Goal: Book appointment/travel/reservation

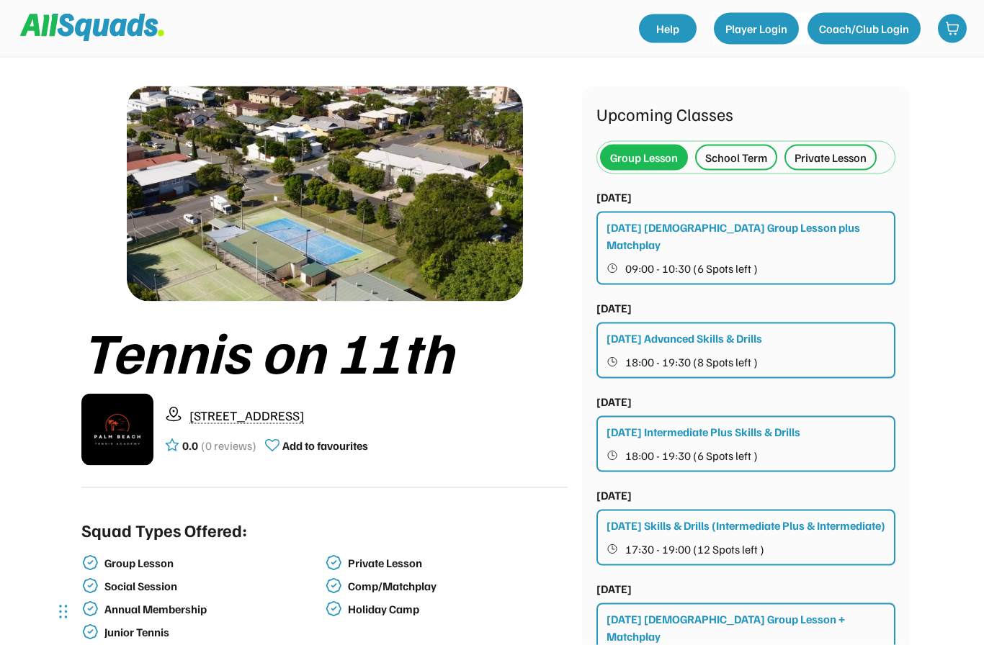
scroll to position [3, 0]
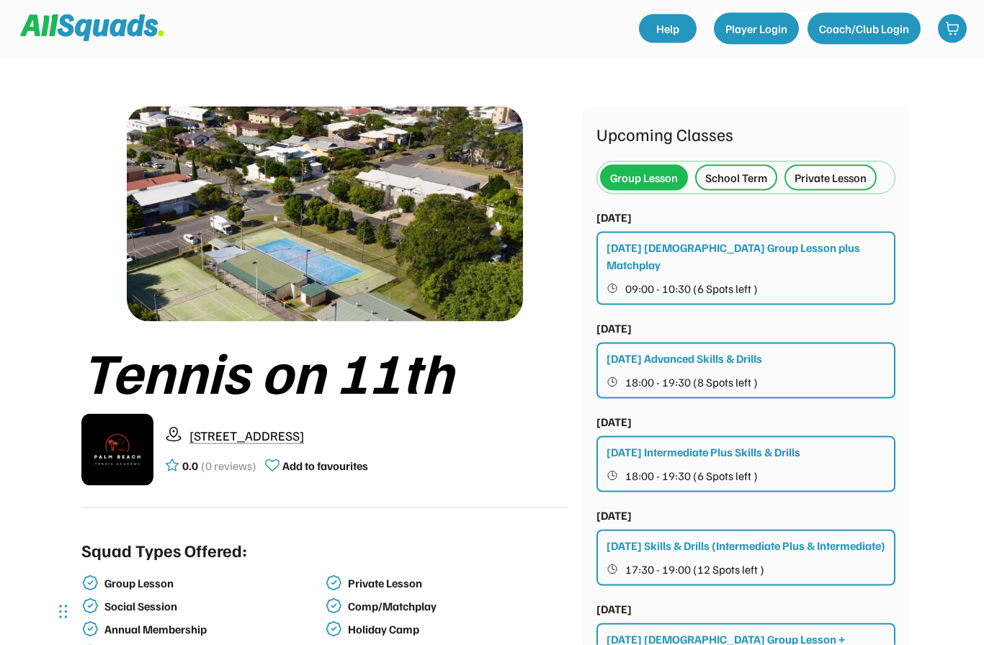
click at [830, 179] on div "Private Lesson" at bounding box center [830, 177] width 72 height 17
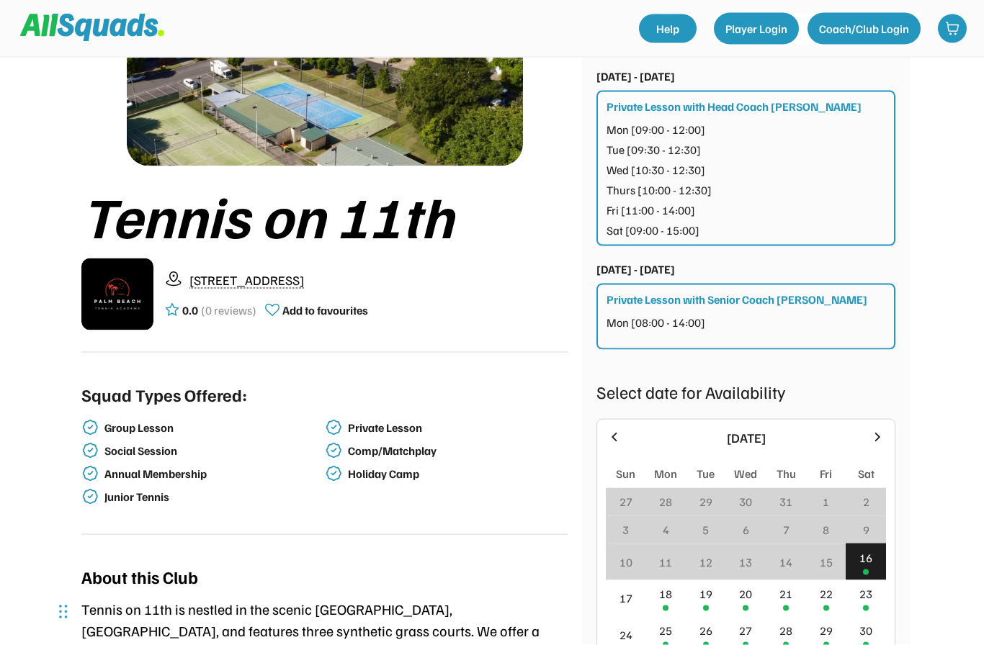
scroll to position [166, 0]
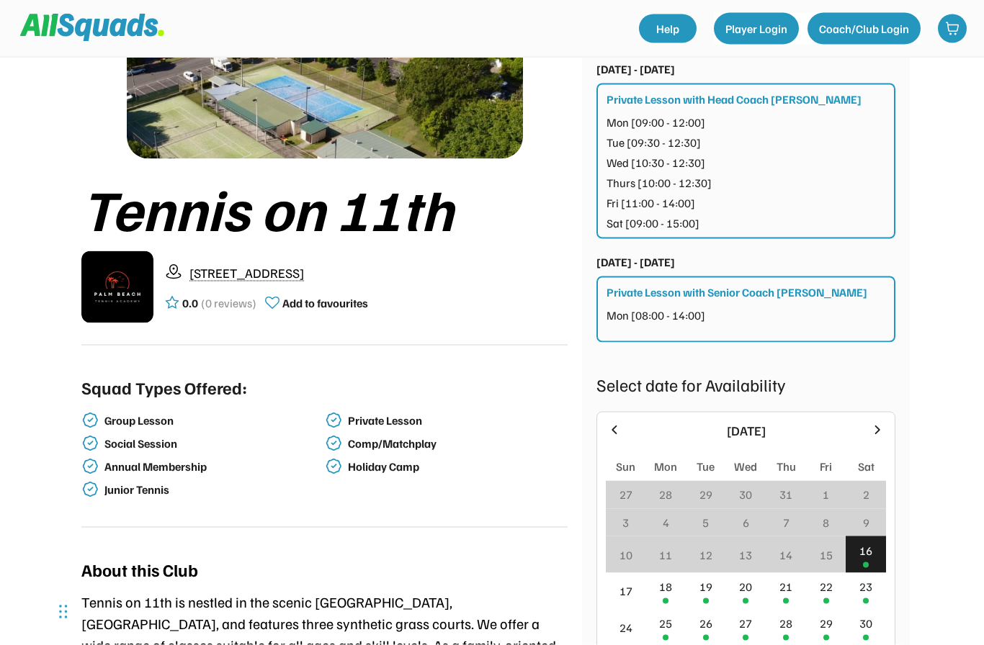
click at [749, 596] on div "20" at bounding box center [746, 591] width 40 height 37
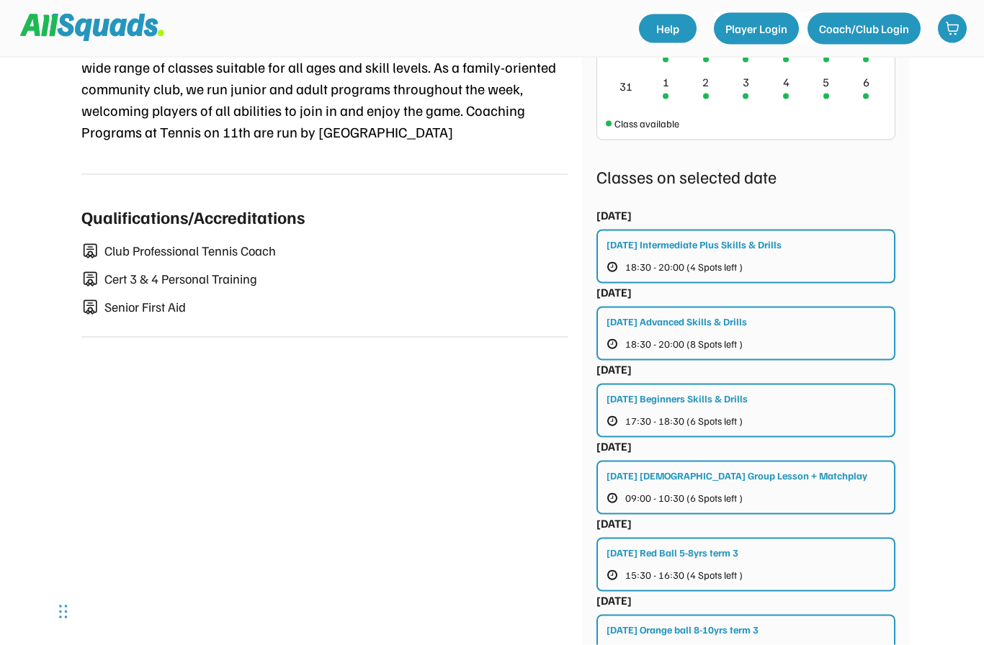
scroll to position [737, 0]
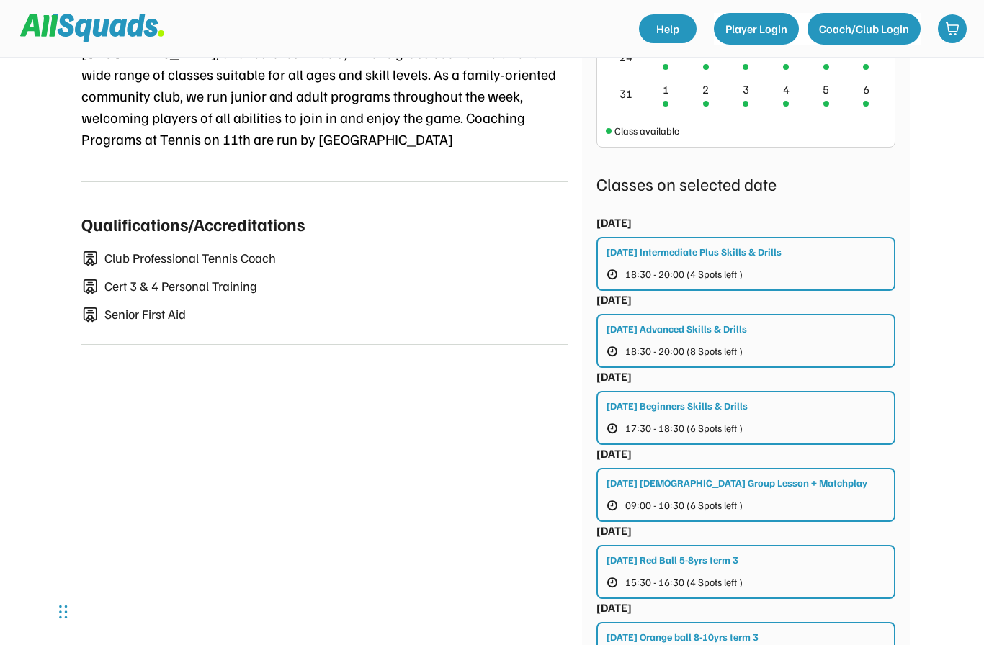
click at [731, 425] on span "17:30 - 18:30 (6 Spots left )" at bounding box center [683, 428] width 117 height 10
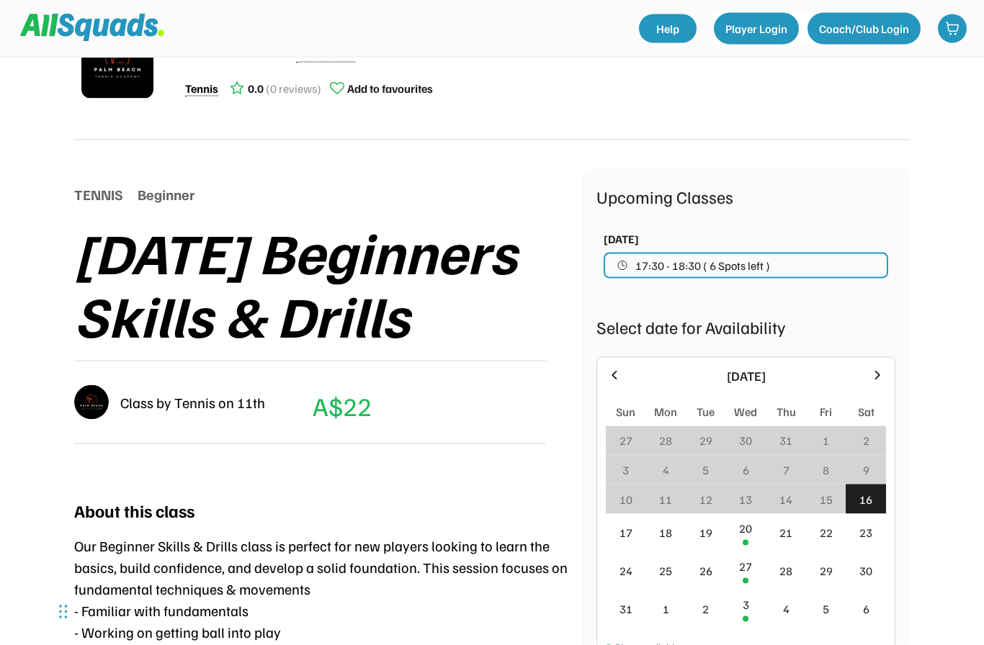
scroll to position [28, 0]
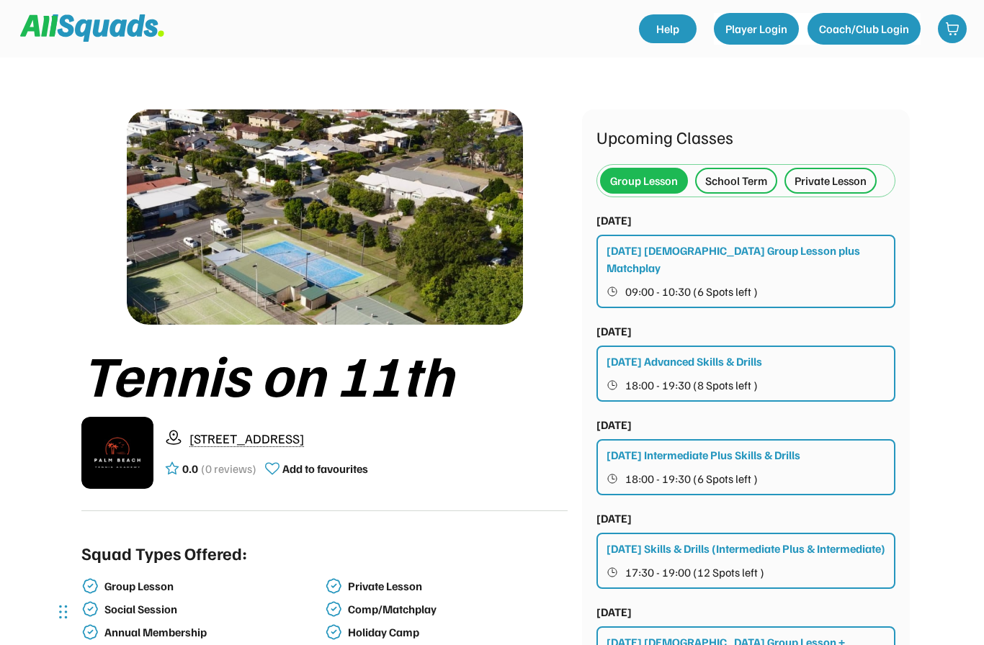
click at [832, 186] on div "Private Lesson" at bounding box center [830, 180] width 72 height 17
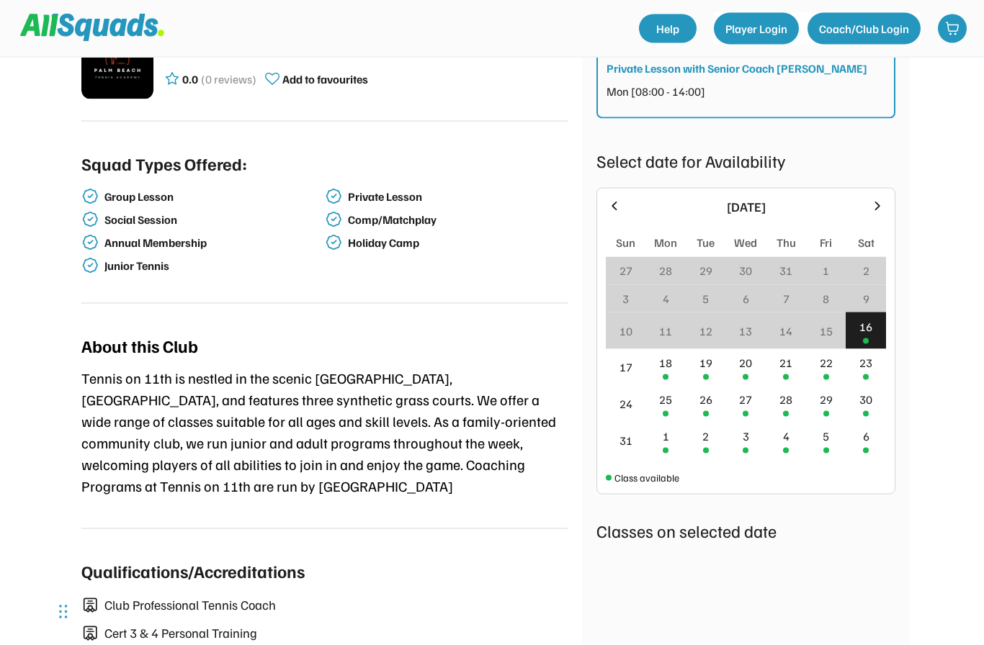
scroll to position [391, 0]
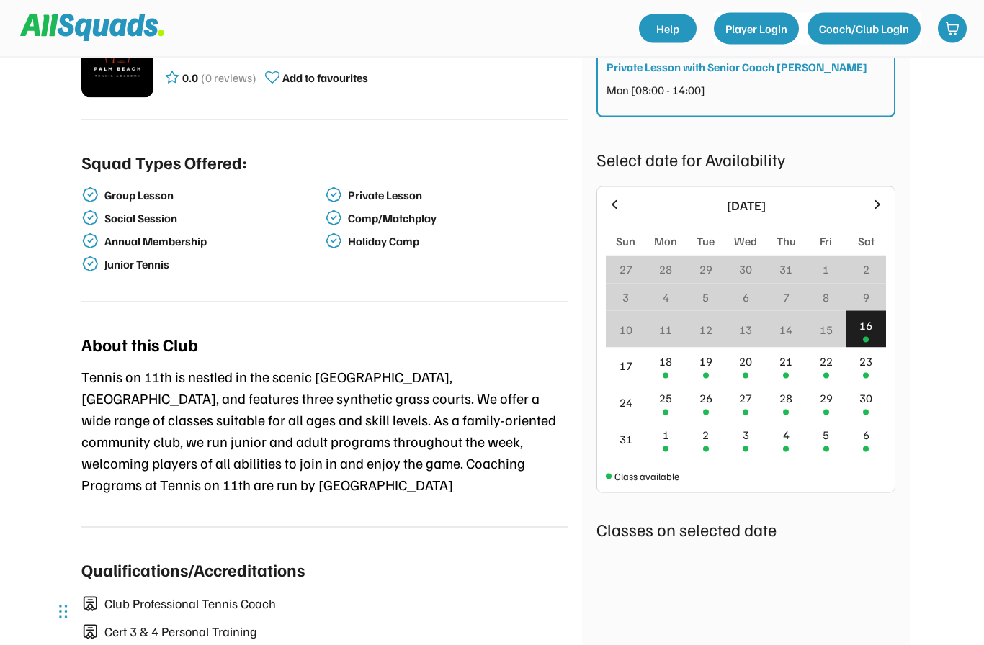
click at [751, 369] on div "20" at bounding box center [745, 361] width 13 height 17
click at [750, 369] on div "20" at bounding box center [745, 361] width 13 height 17
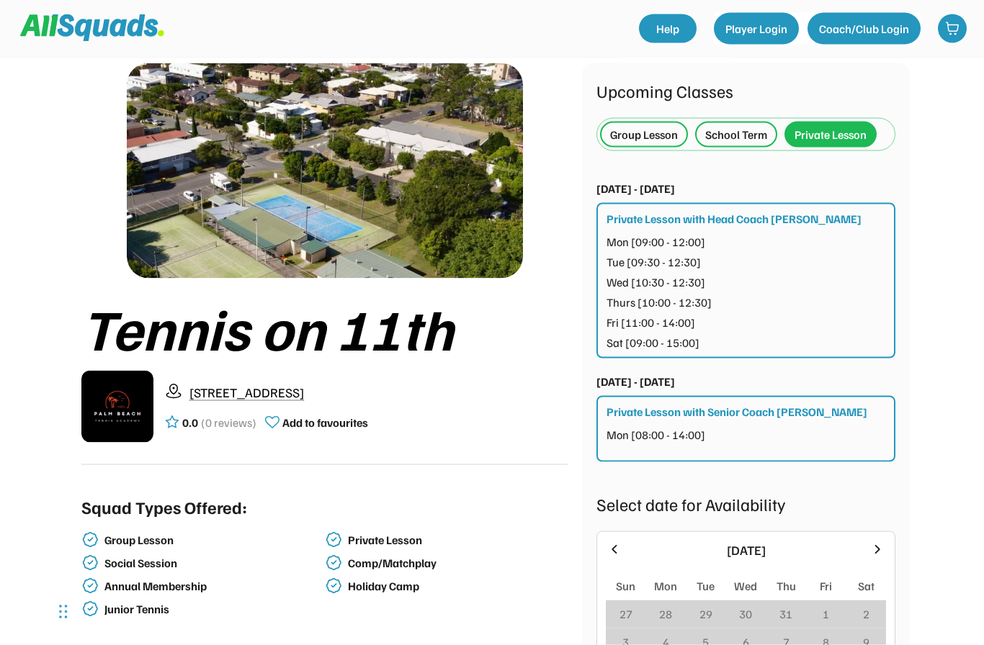
scroll to position [32, 0]
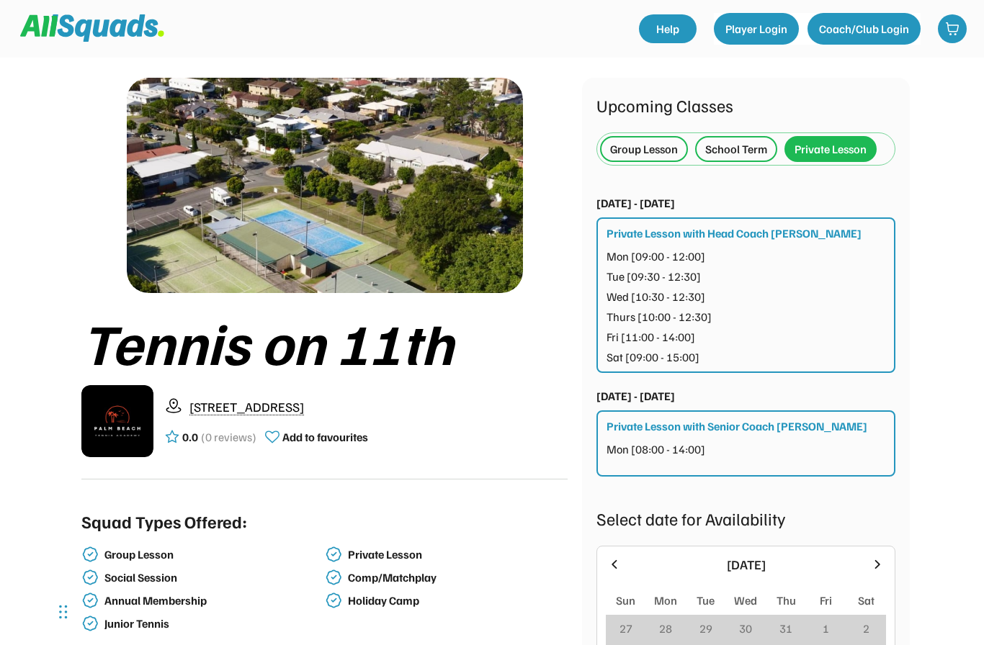
click at [842, 149] on div "Private Lesson" at bounding box center [830, 148] width 72 height 17
click at [829, 152] on div "Private Lesson" at bounding box center [830, 148] width 72 height 17
click at [829, 148] on div "Private Lesson" at bounding box center [830, 148] width 72 height 17
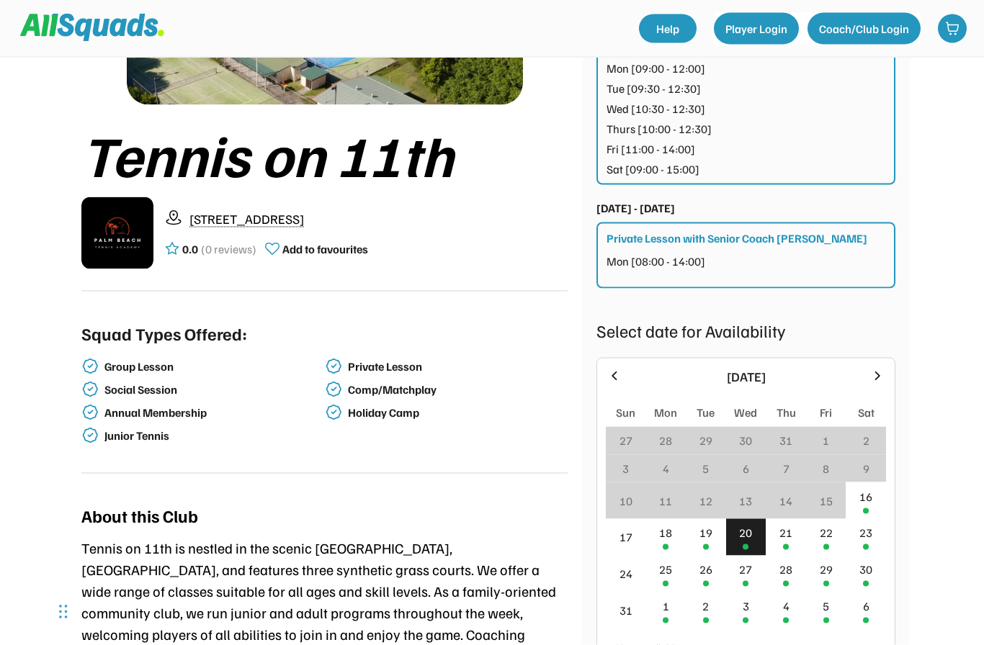
scroll to position [223, 0]
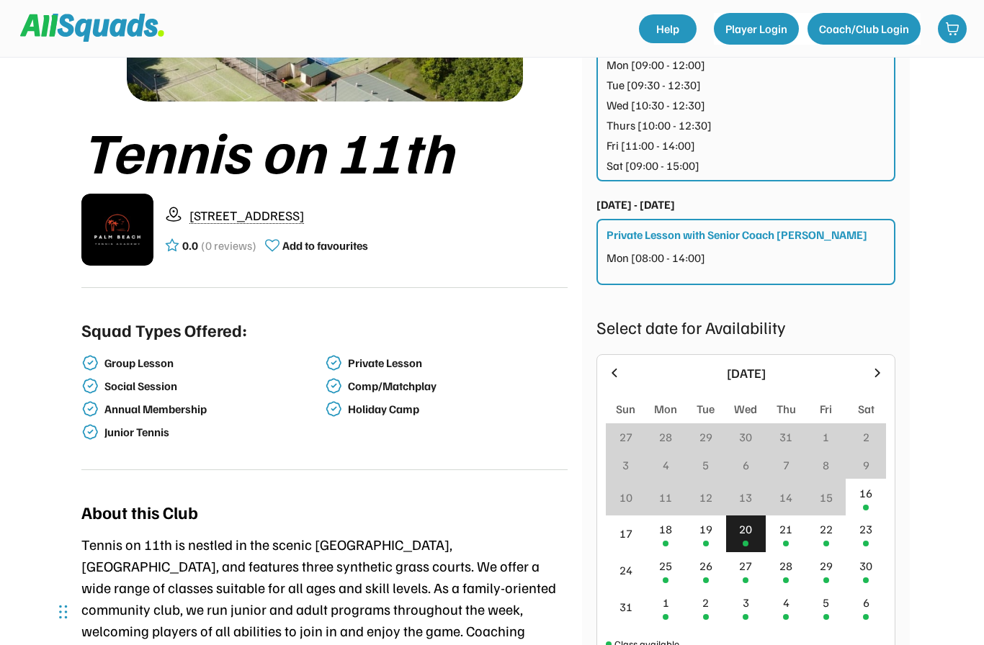
click at [747, 535] on div "20" at bounding box center [745, 529] width 13 height 17
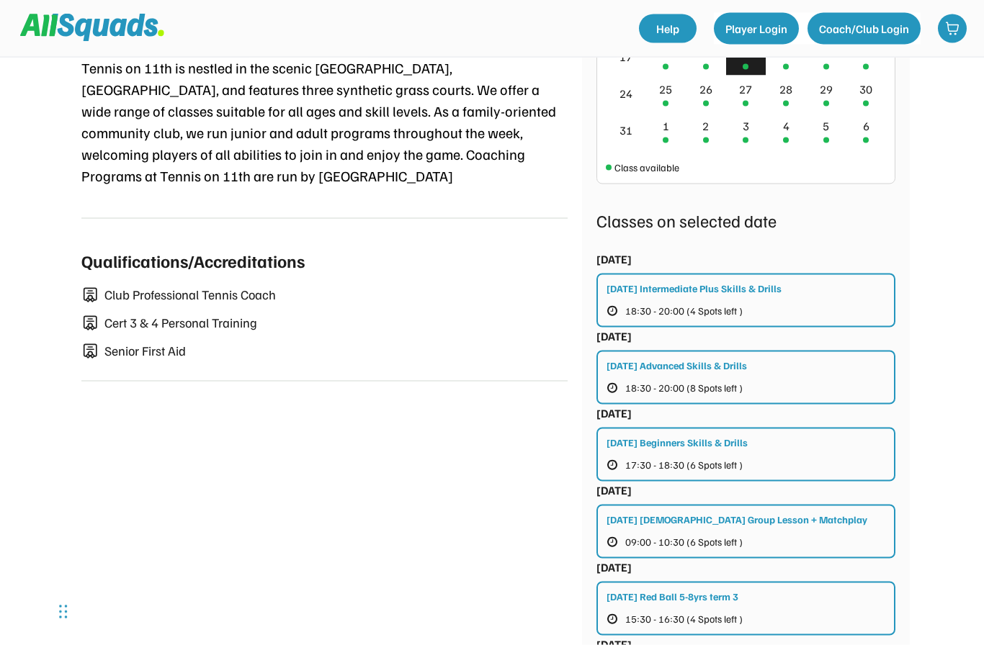
scroll to position [703, 0]
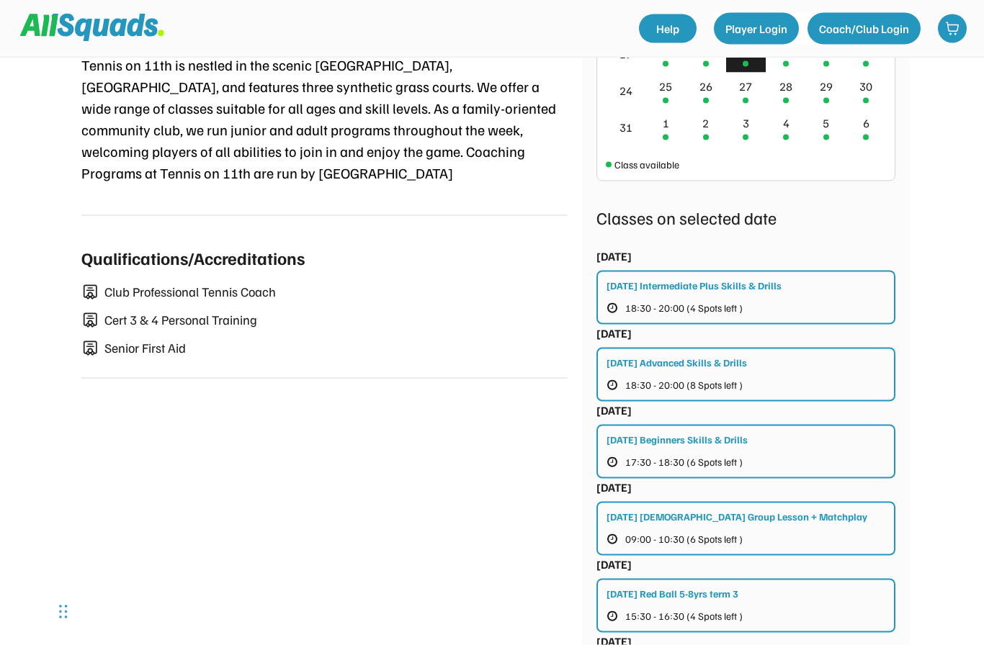
click at [757, 456] on button "17:30 - 18:30 (6 Spots left )" at bounding box center [688, 462] width 165 height 19
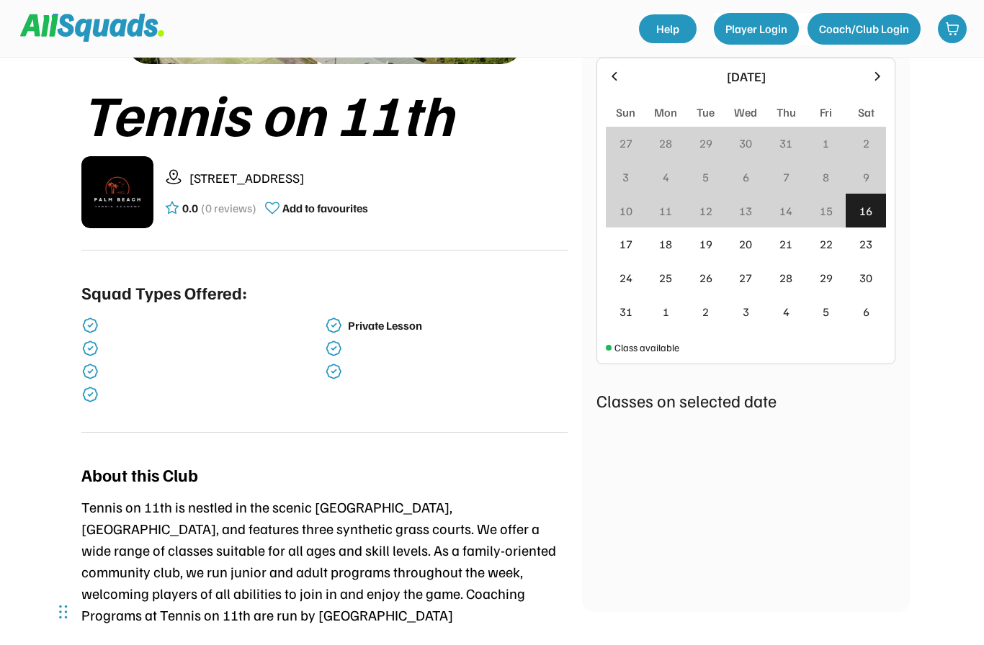
scroll to position [248, 0]
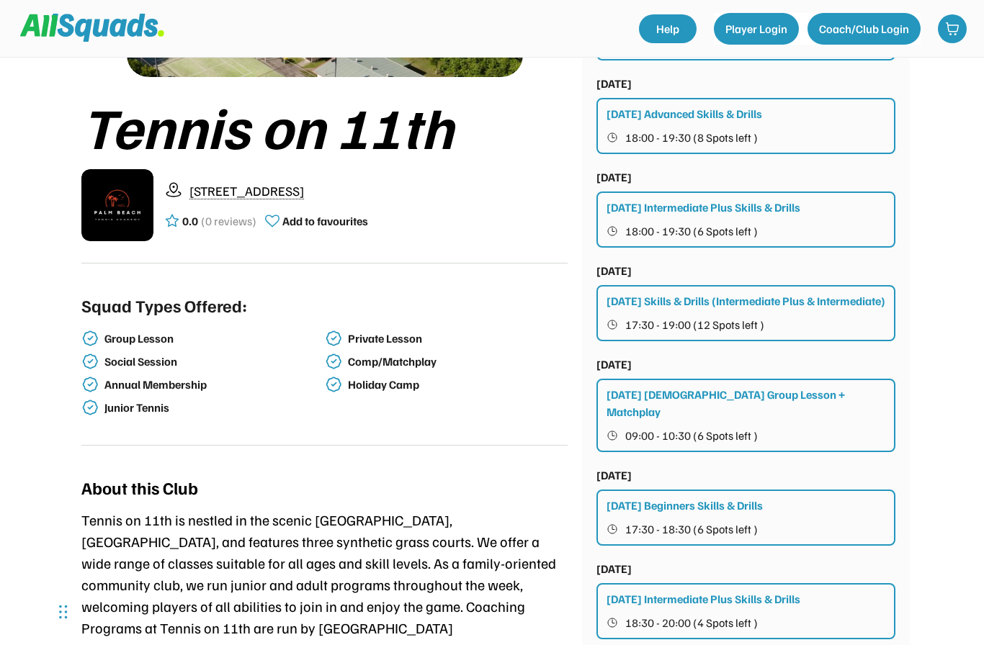
click at [749, 262] on div "Tue 19 August, 2025 Tuesday Skills & Drills (Intermediate Plus & Intermediate) …" at bounding box center [745, 301] width 299 height 79
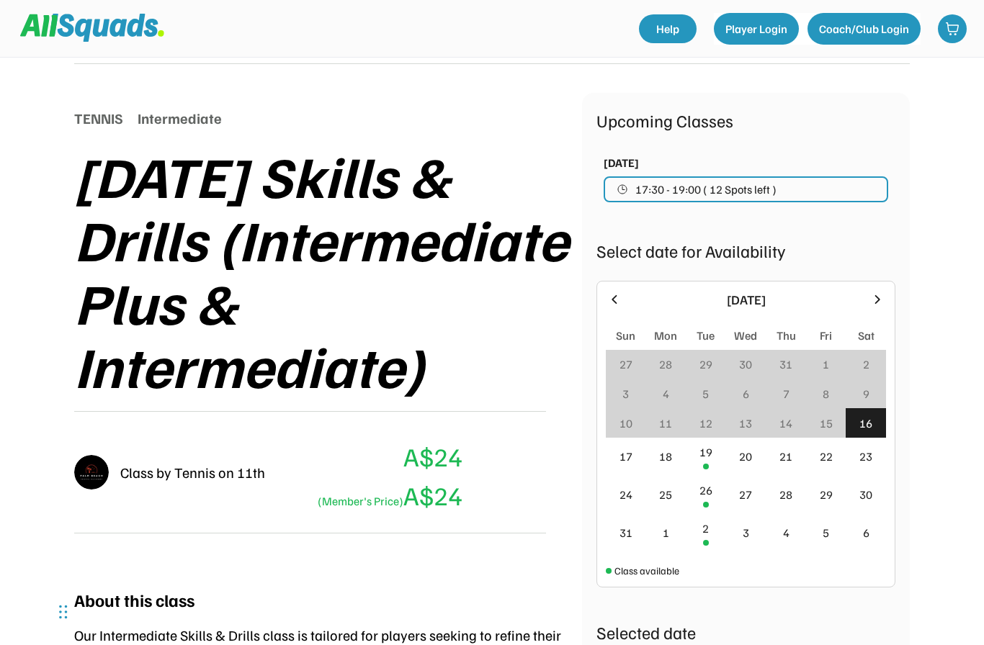
scroll to position [133, 0]
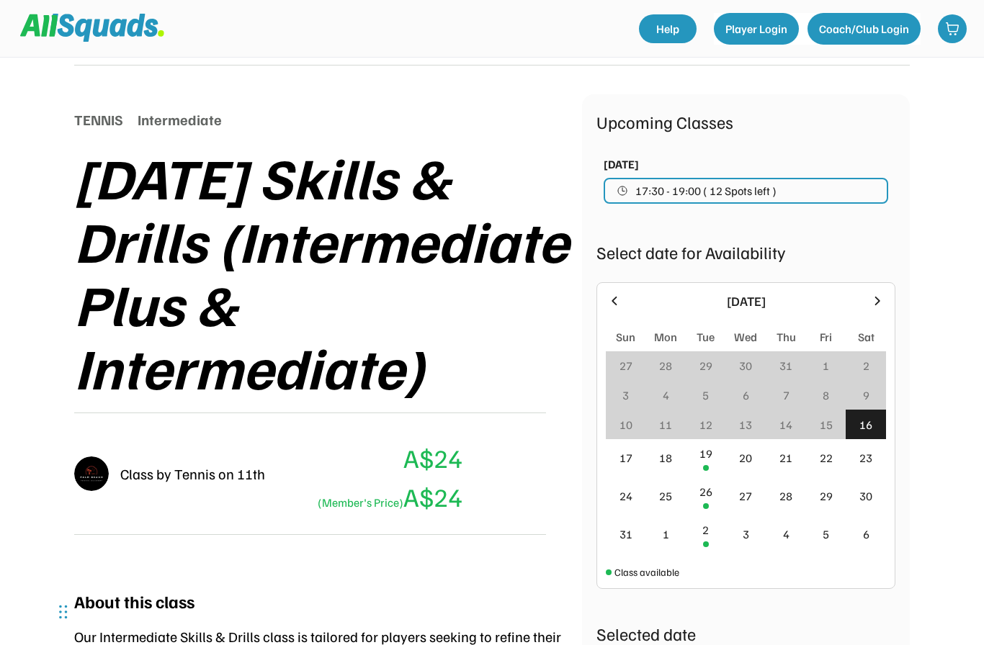
click at [751, 465] on div "20" at bounding box center [745, 457] width 13 height 17
click at [750, 458] on div "20" at bounding box center [745, 457] width 13 height 17
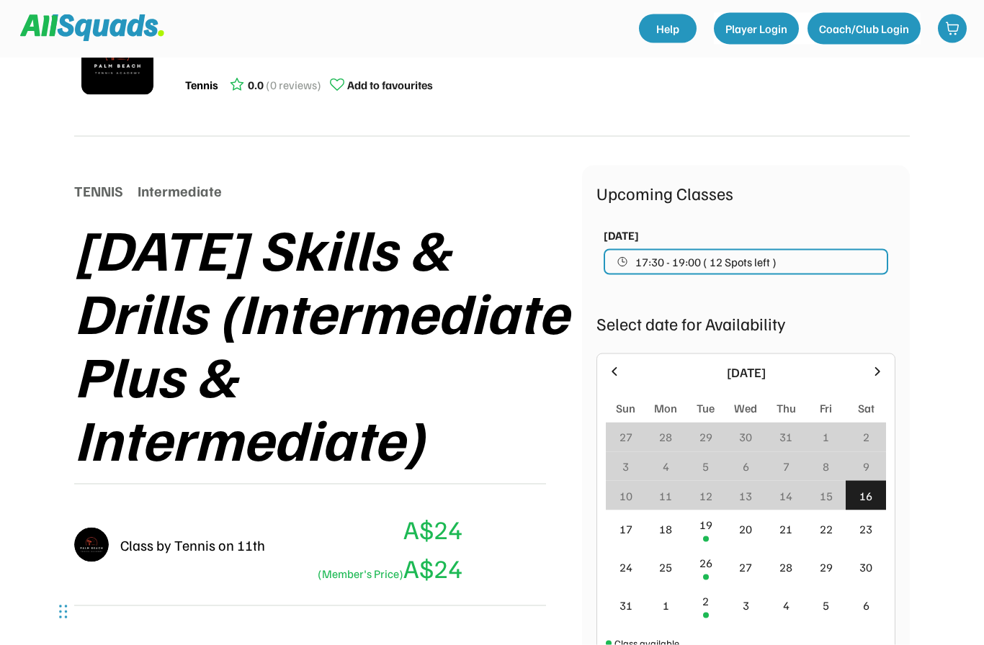
scroll to position [0, 0]
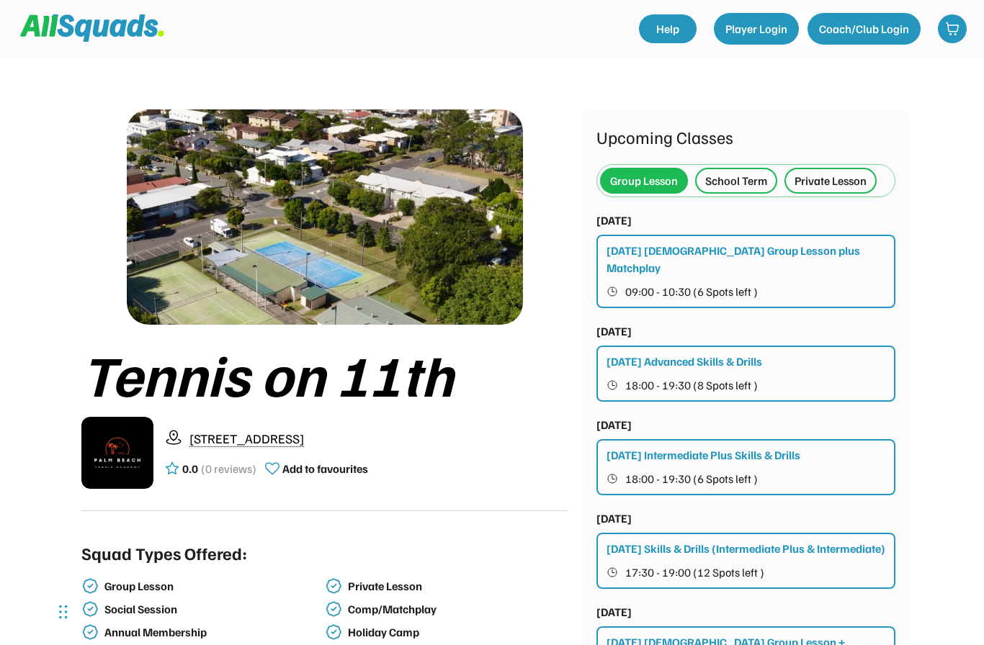
click at [822, 181] on div "Private Lesson" at bounding box center [830, 180] width 72 height 17
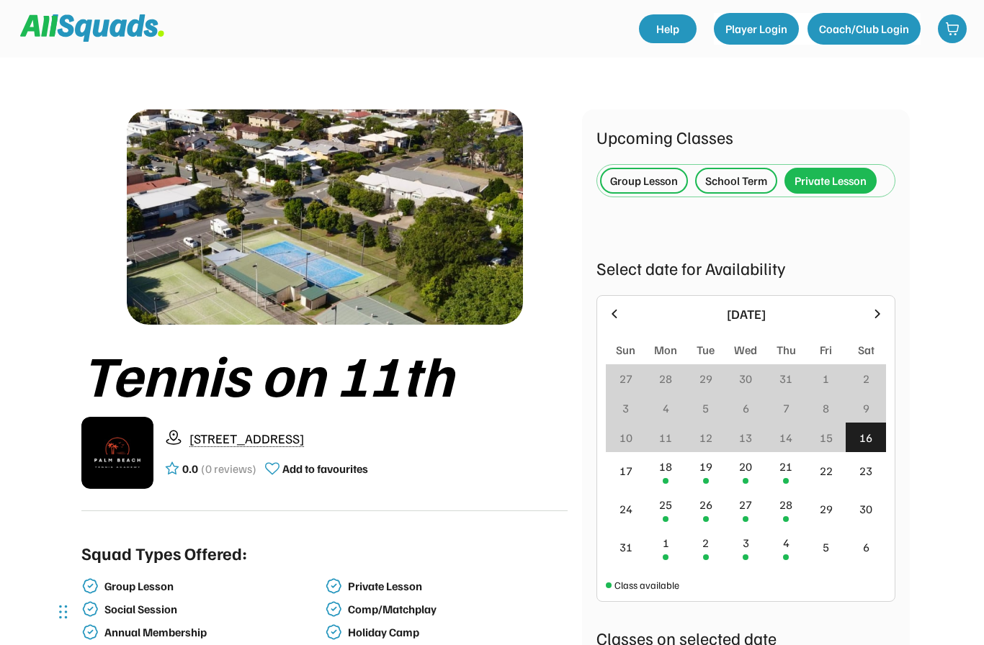
click at [830, 178] on div "Private Lesson" at bounding box center [830, 180] width 72 height 17
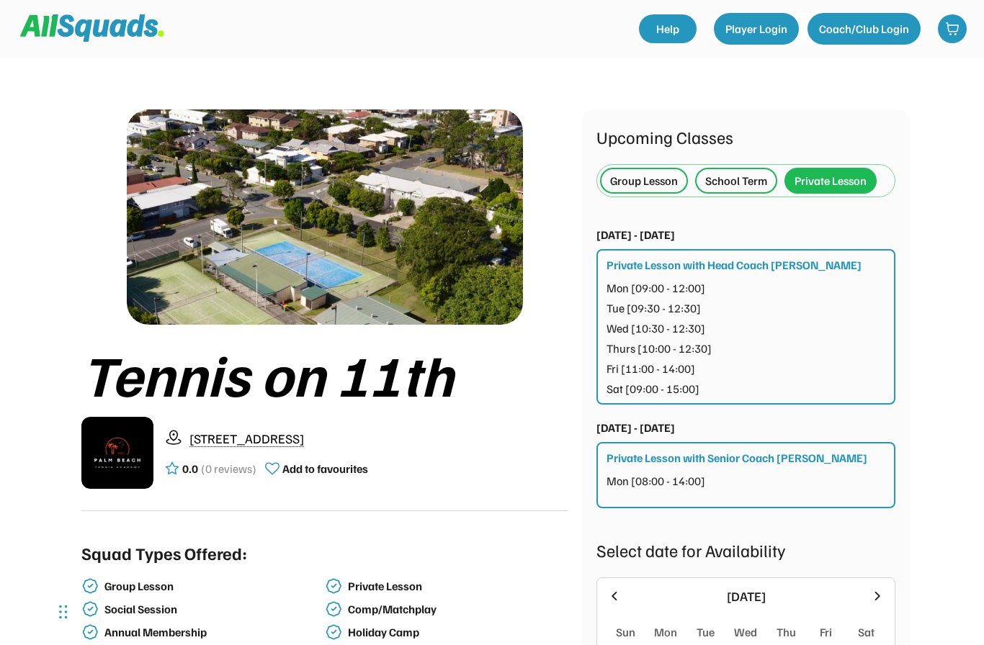
click at [831, 179] on div "Private Lesson" at bounding box center [830, 180] width 72 height 17
click at [830, 179] on div "Private Lesson" at bounding box center [830, 180] width 72 height 17
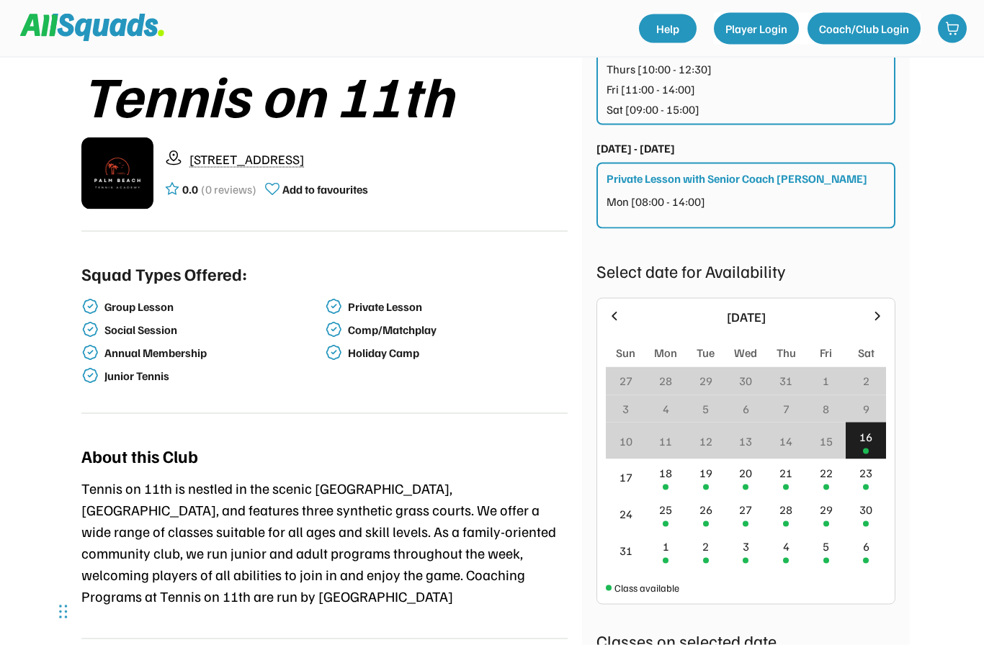
scroll to position [282, 0]
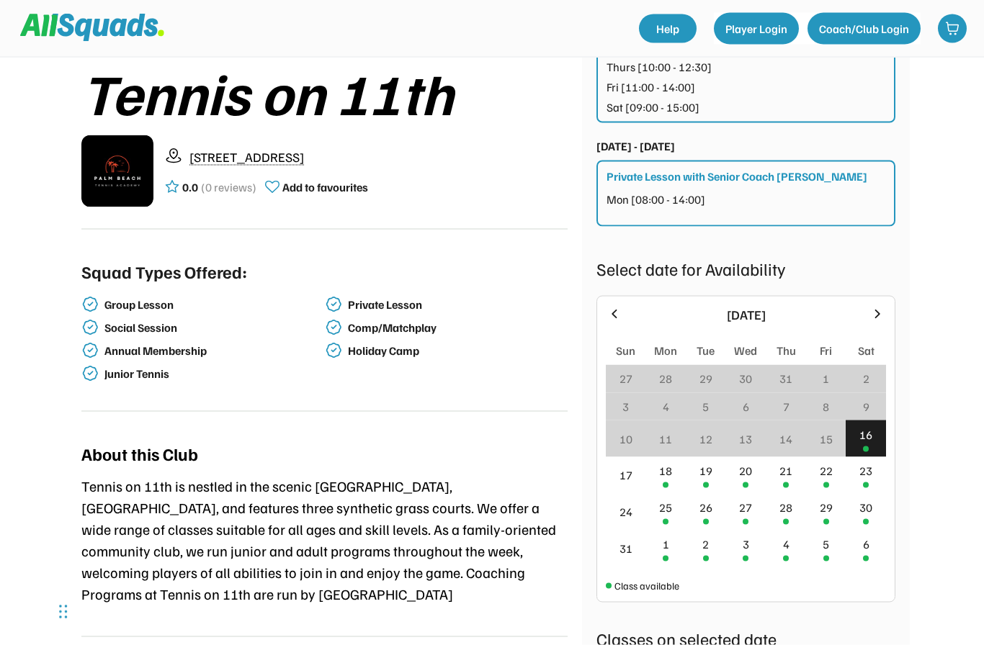
click at [868, 479] on div "23" at bounding box center [865, 470] width 13 height 17
click at [867, 477] on div "23" at bounding box center [865, 470] width 13 height 17
click at [868, 478] on div "23" at bounding box center [865, 470] width 13 height 17
click at [869, 475] on div "23" at bounding box center [865, 470] width 13 height 17
click at [938, 285] on div "Tennis on 11th 22 Eleventh Ave, Palm Beach QLD 4221, Australia 0.0 (0 reviews) …" at bounding box center [492, 342] width 922 height 1132
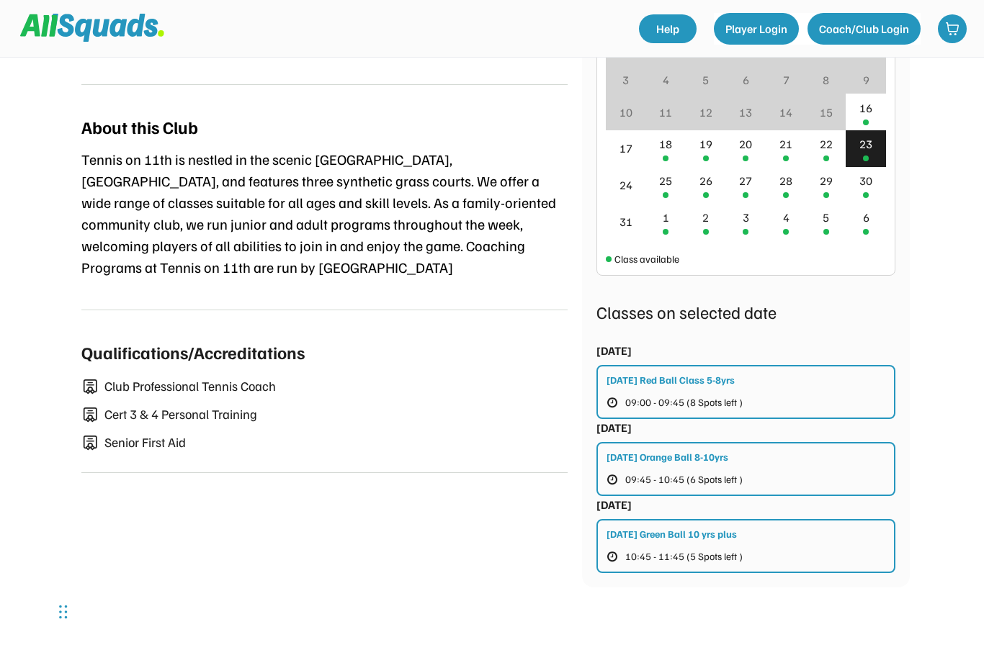
scroll to position [615, 0]
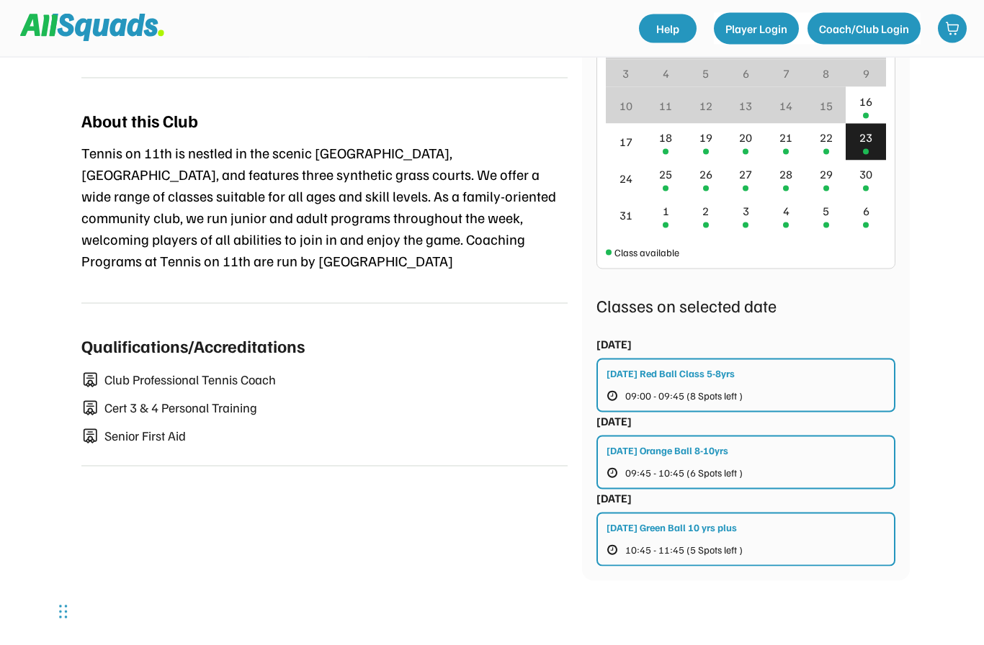
click at [688, 535] on div "Saturday Green Ball 10 yrs plus 10:45 - 11:45 (5 Spots left )" at bounding box center [745, 540] width 299 height 54
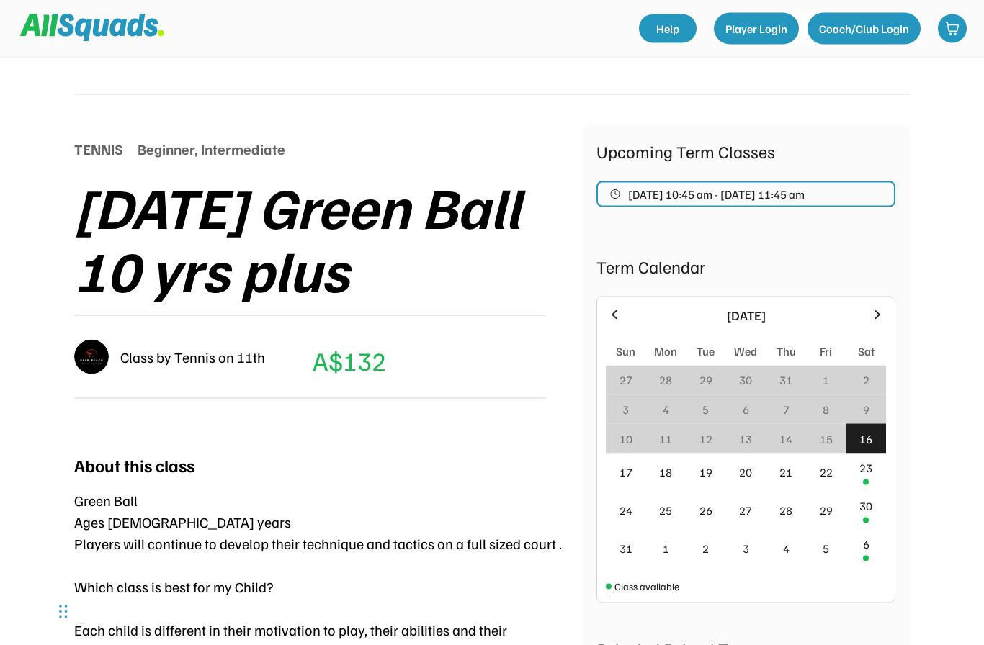
scroll to position [83, 0]
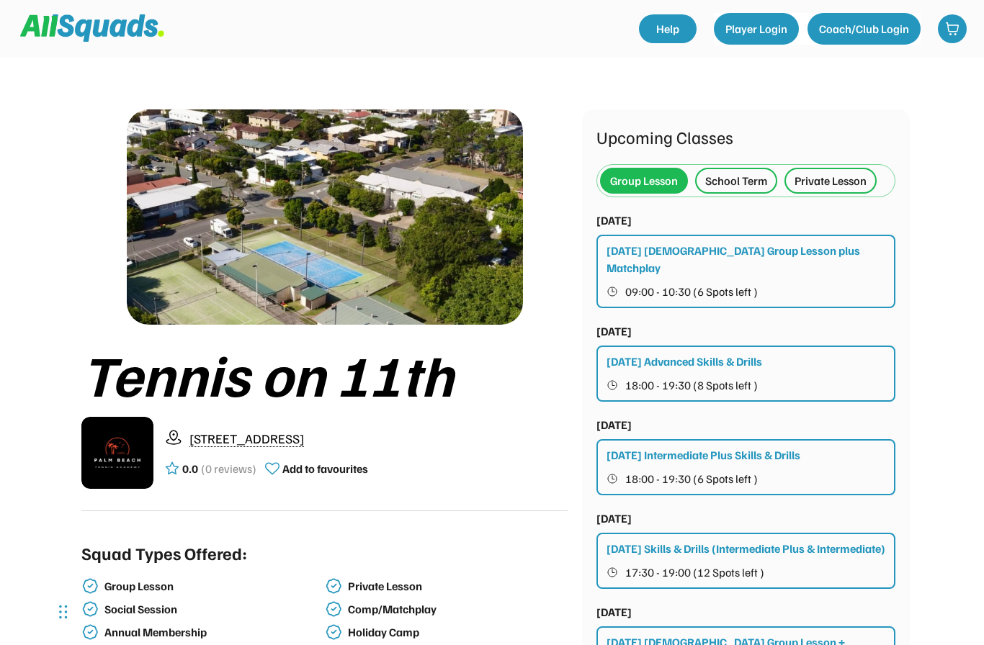
click at [830, 183] on div "Private Lesson" at bounding box center [830, 180] width 72 height 17
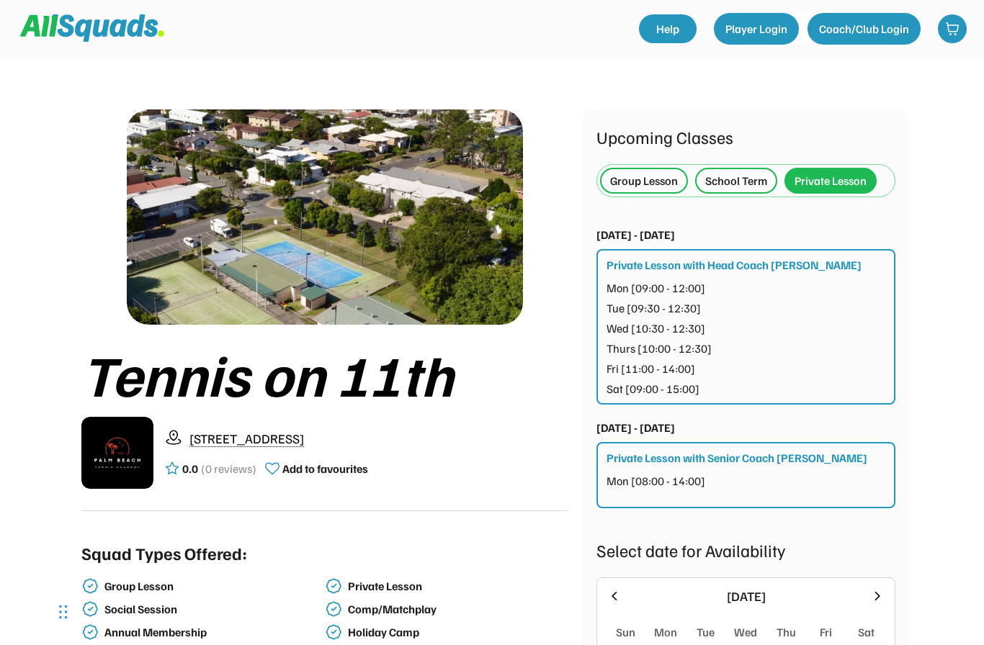
click at [836, 185] on div "Private Lesson" at bounding box center [830, 180] width 72 height 17
click at [838, 186] on div "Private Lesson" at bounding box center [830, 180] width 72 height 17
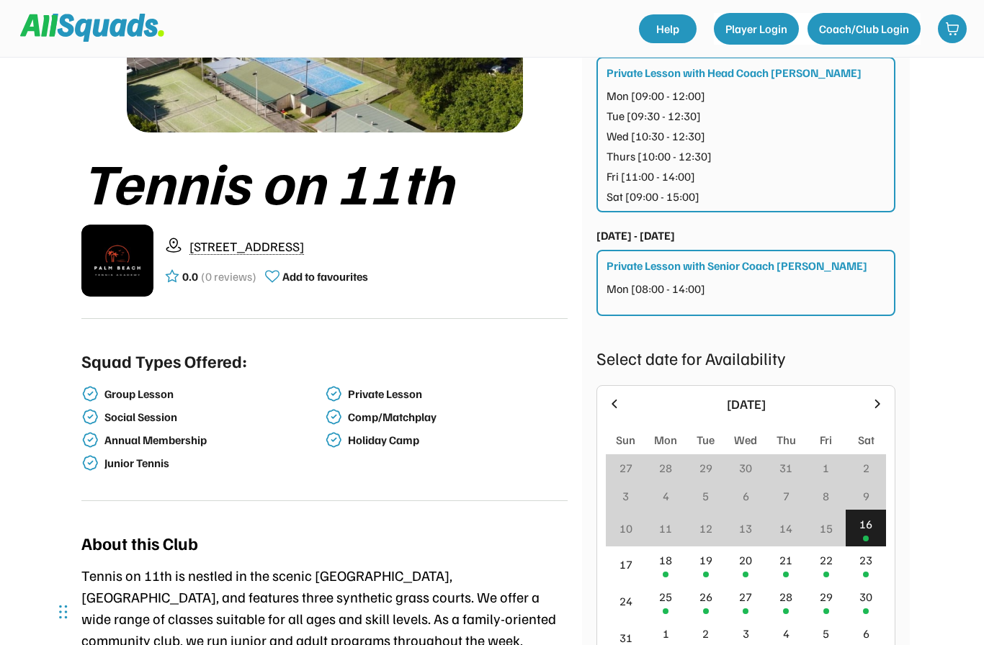
scroll to position [168, 0]
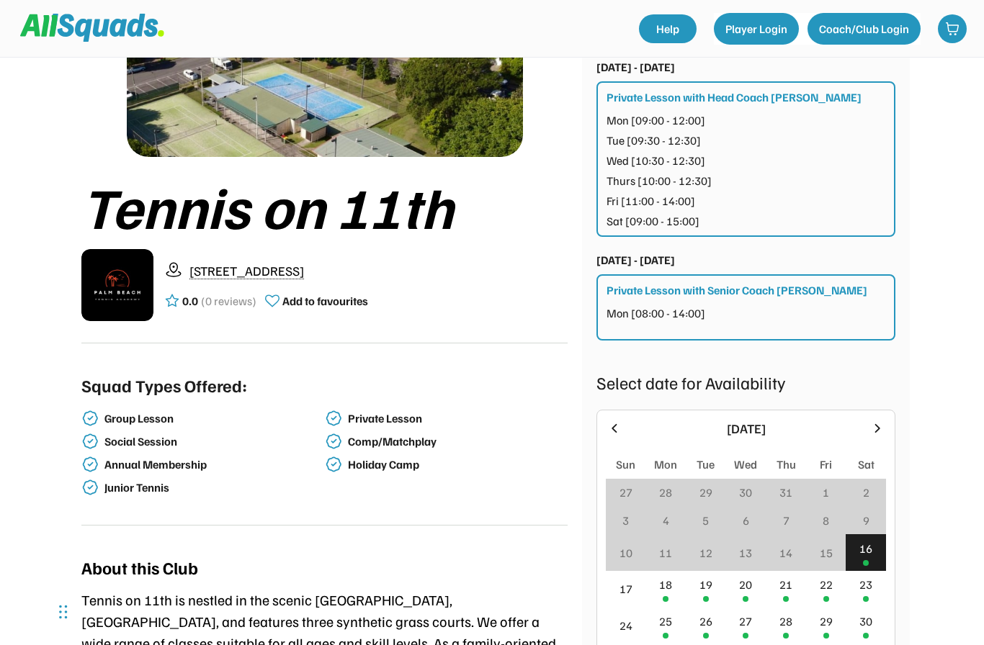
click at [876, 620] on div "30" at bounding box center [865, 626] width 40 height 37
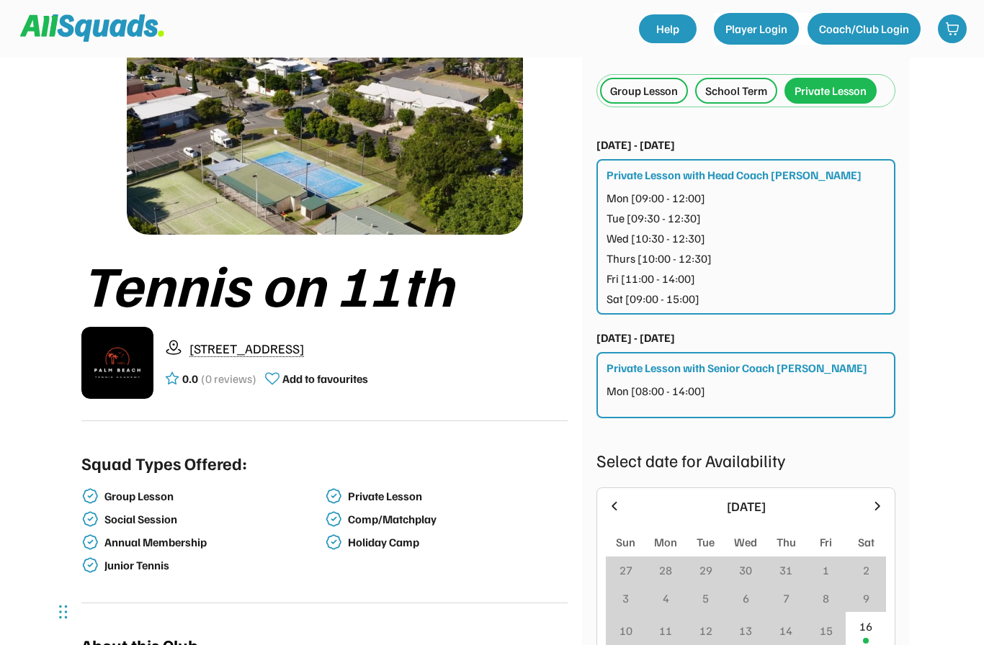
scroll to position [0, 0]
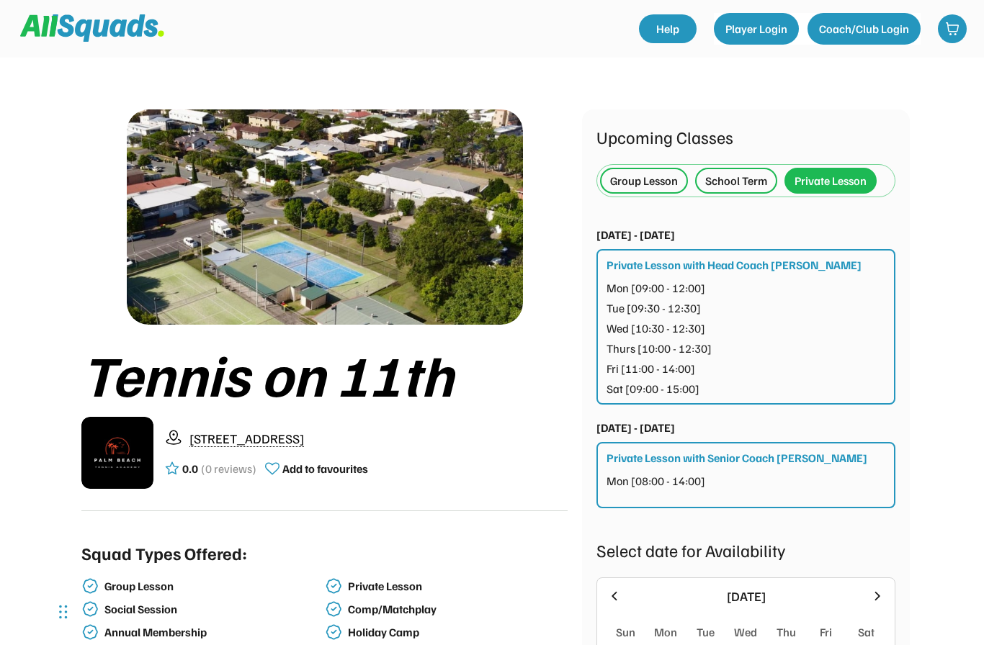
click at [838, 181] on div "Private Lesson" at bounding box center [830, 180] width 72 height 17
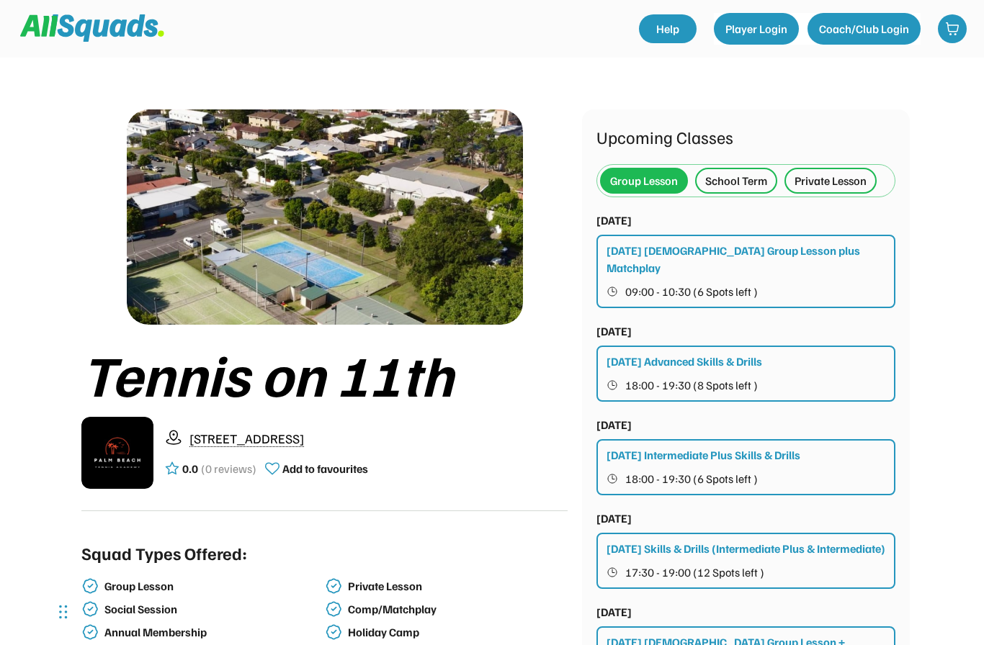
click at [831, 181] on div "Private Lesson" at bounding box center [830, 180] width 72 height 17
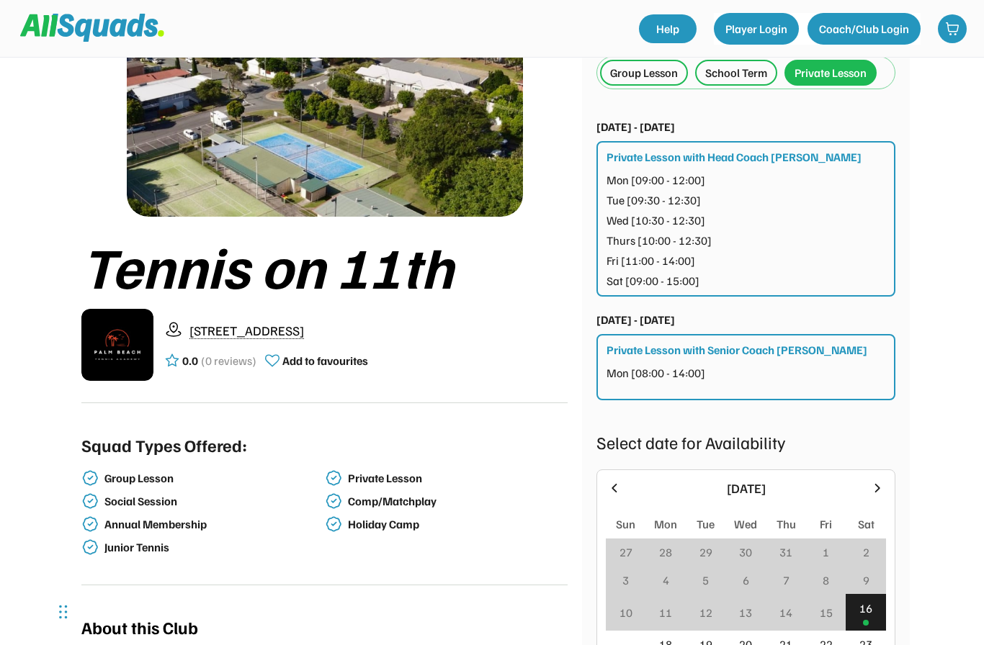
scroll to position [127, 0]
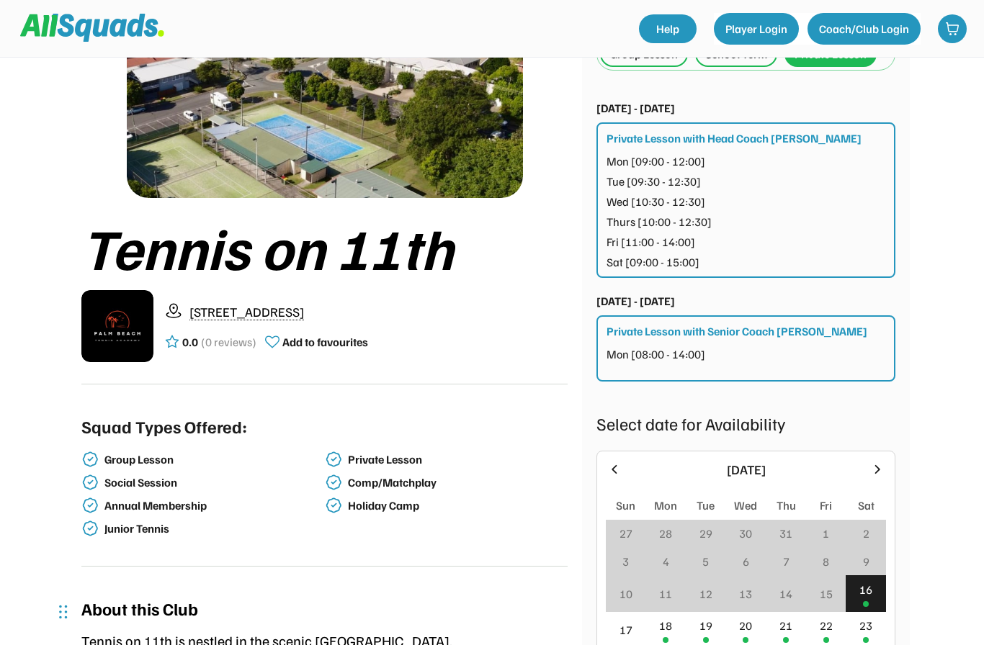
click at [398, 464] on div "Private Lesson" at bounding box center [456, 460] width 217 height 14
click at [401, 462] on div "Private Lesson" at bounding box center [456, 460] width 217 height 14
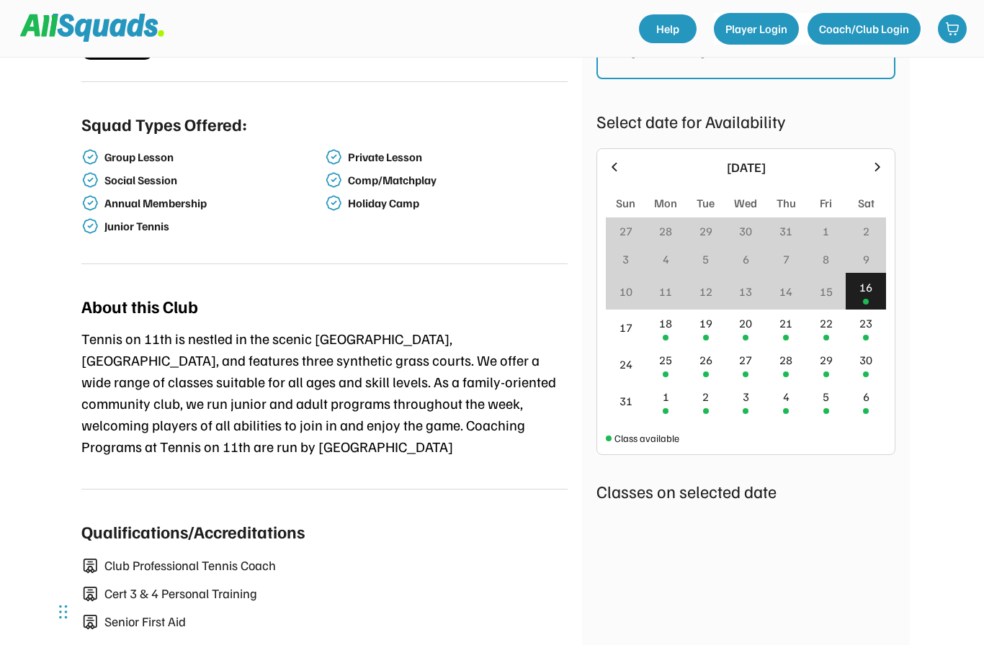
scroll to position [428, 0]
click at [134, 210] on div "Annual Membership" at bounding box center [212, 204] width 217 height 14
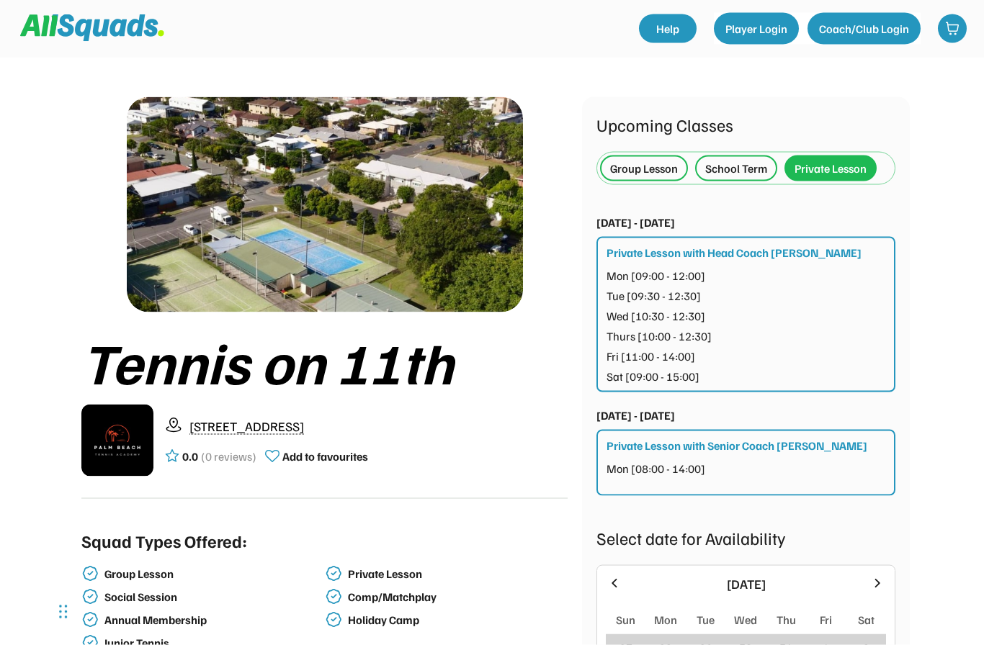
scroll to position [0, 0]
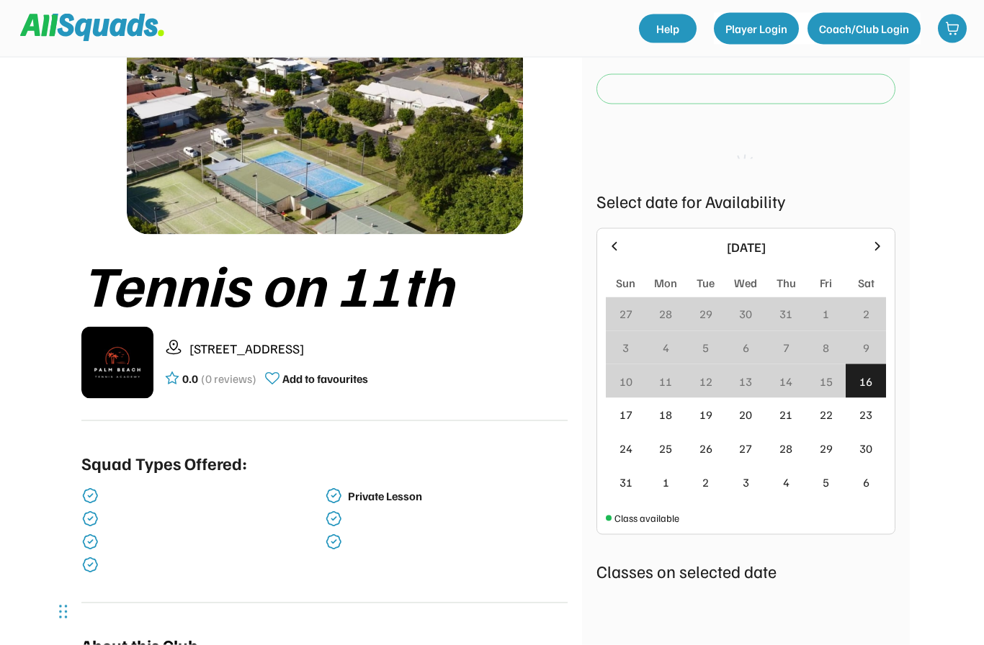
scroll to position [91, 0]
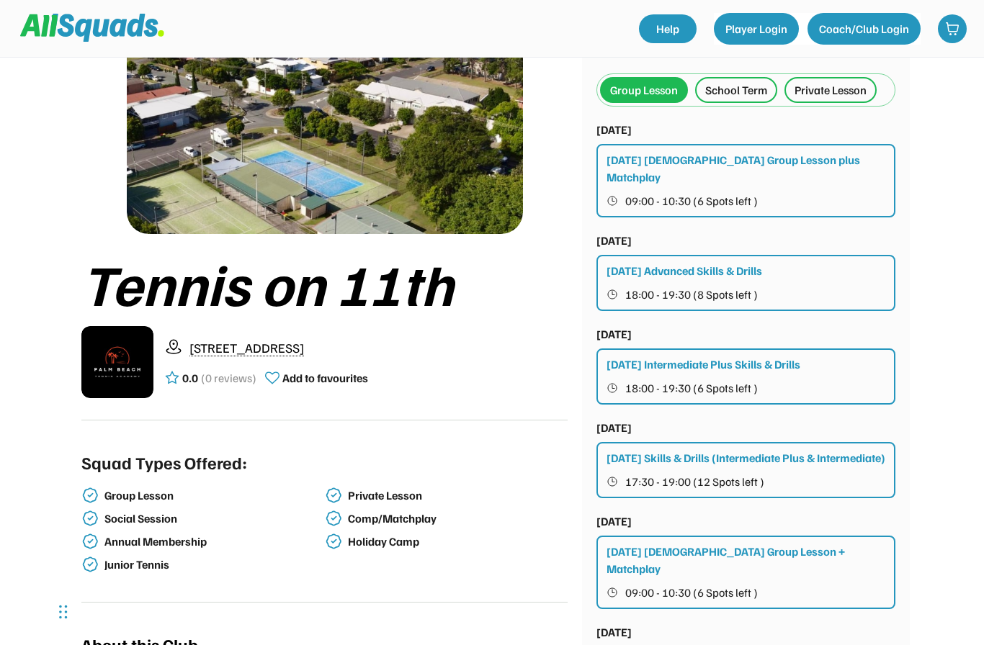
click at [844, 92] on div "Private Lesson" at bounding box center [830, 89] width 72 height 17
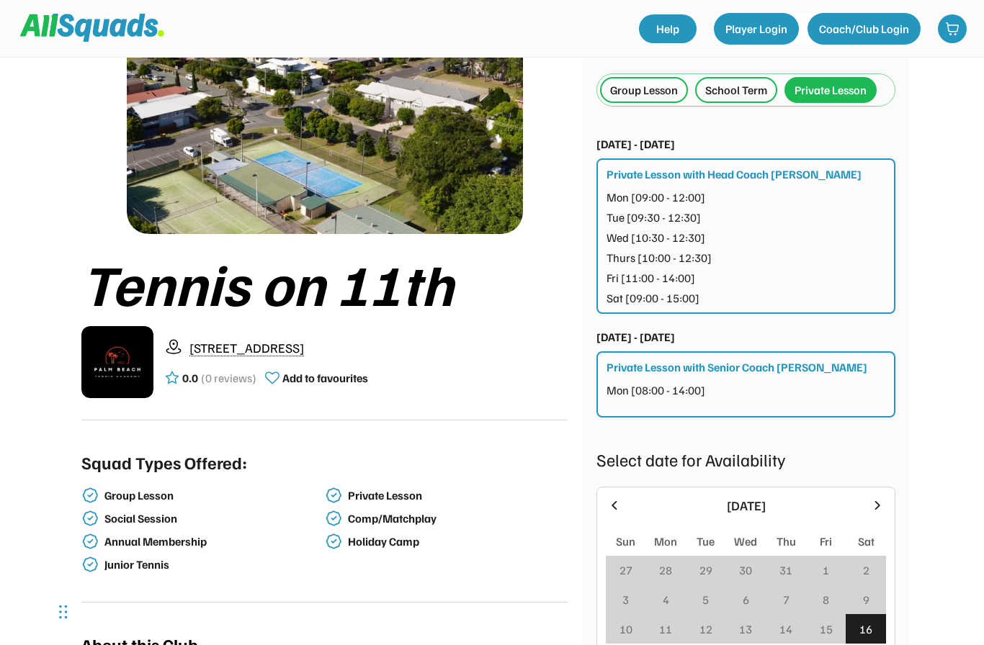
click at [758, 187] on div "Private Lesson with Head Coach [PERSON_NAME] [09:00 - 12:00] Tue [09:30 - 12:30…" at bounding box center [745, 236] width 299 height 156
